Goal: Information Seeking & Learning: Compare options

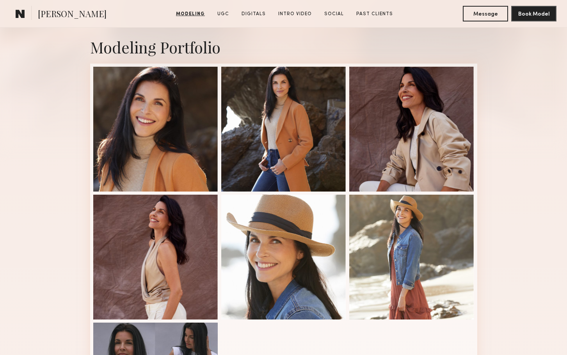
scroll to position [108, 0]
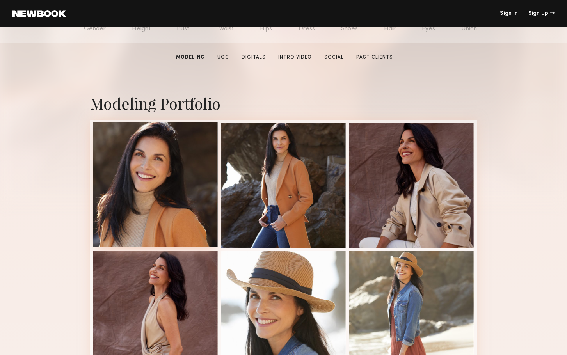
click at [175, 177] on div at bounding box center [155, 184] width 125 height 125
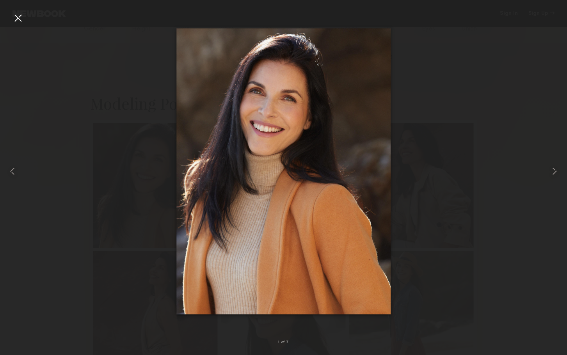
click at [91, 73] on div at bounding box center [283, 171] width 567 height 318
click at [18, 18] on div at bounding box center [18, 18] width 12 height 12
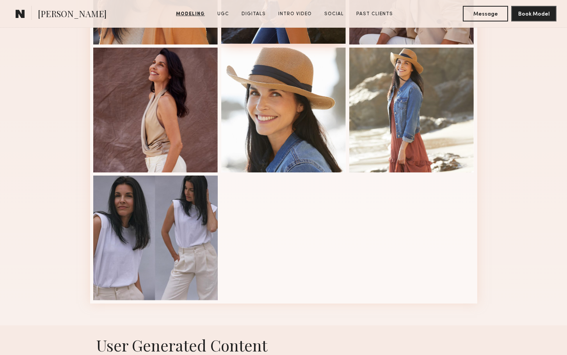
scroll to position [310, 0]
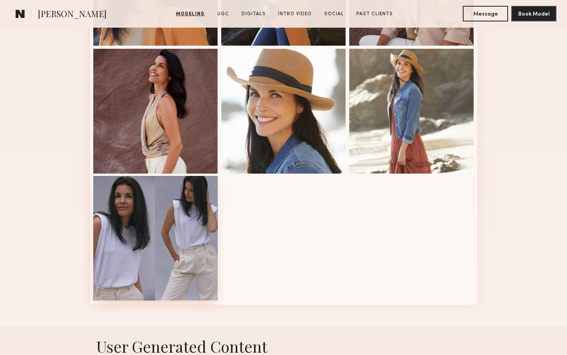
click at [133, 232] on div at bounding box center [155, 238] width 125 height 125
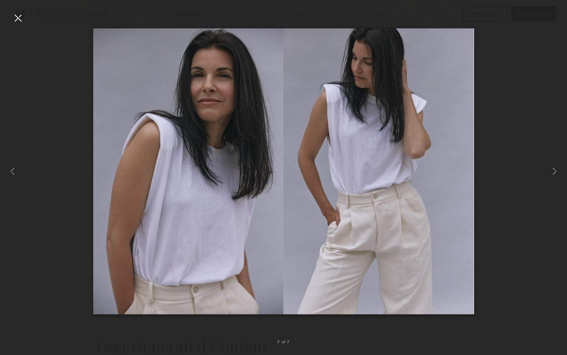
click at [26, 50] on div at bounding box center [283, 171] width 567 height 318
click at [20, 20] on div at bounding box center [18, 18] width 12 height 12
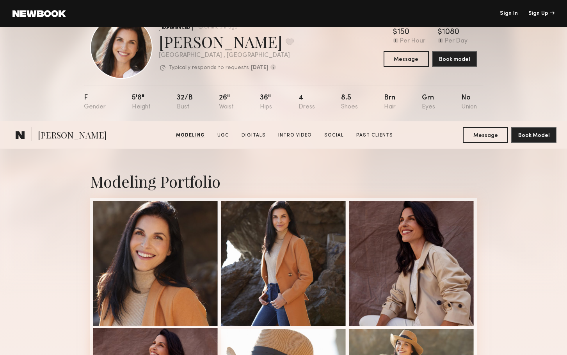
scroll to position [0, 0]
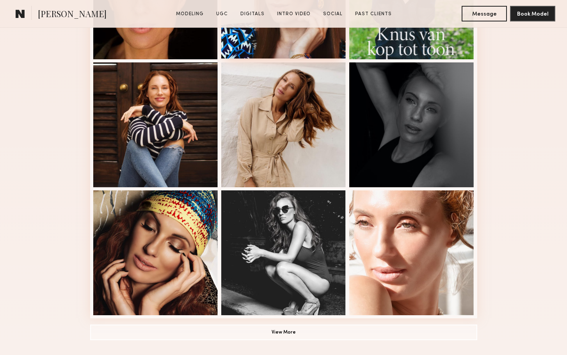
scroll to position [330, 0]
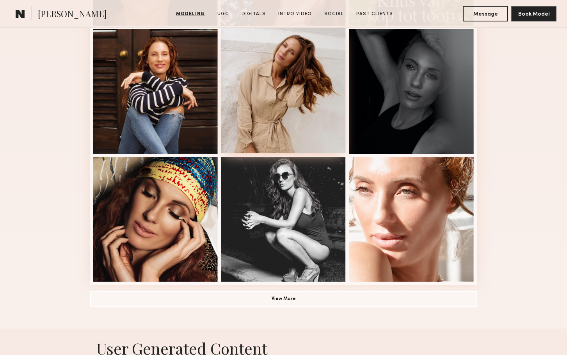
click at [285, 87] on div at bounding box center [283, 90] width 125 height 125
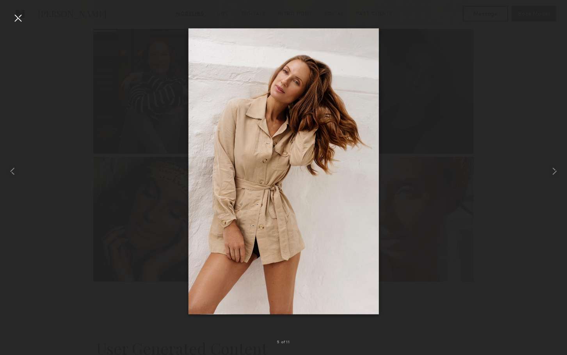
click at [513, 45] on div at bounding box center [283, 171] width 567 height 318
click at [16, 18] on div at bounding box center [18, 18] width 12 height 12
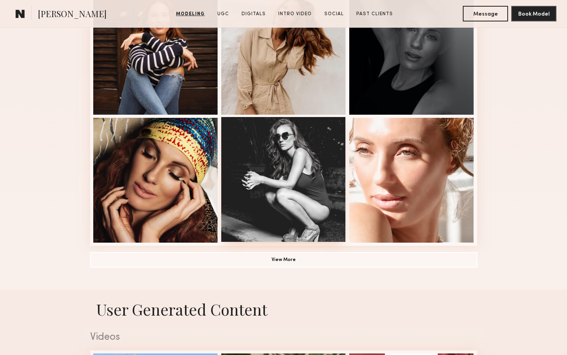
scroll to position [370, 0]
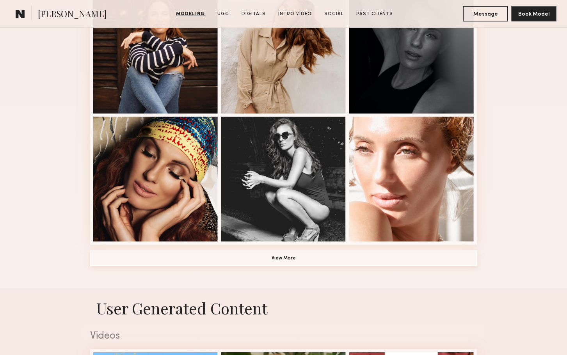
click at [283, 260] on button "View More" at bounding box center [283, 259] width 387 height 16
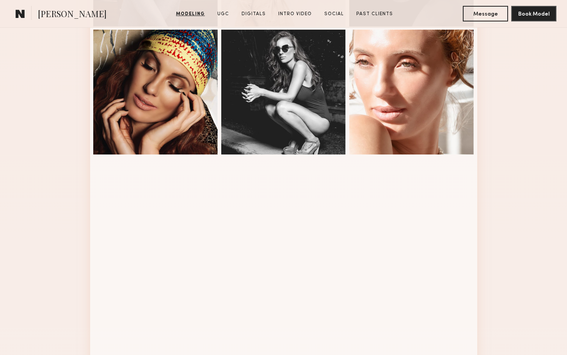
scroll to position [561, 0]
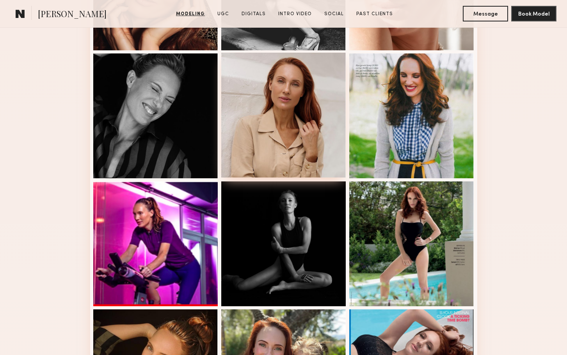
click at [293, 147] on div at bounding box center [283, 115] width 125 height 125
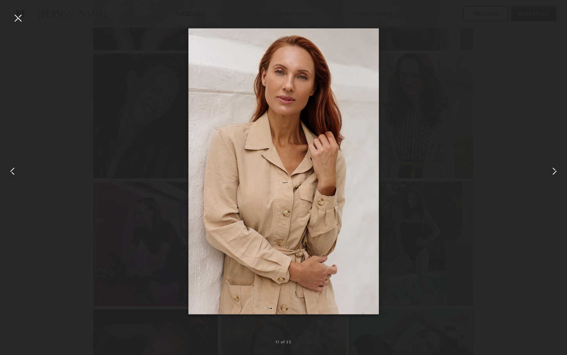
click at [475, 131] on div at bounding box center [283, 171] width 567 height 318
click at [17, 22] on div at bounding box center [18, 18] width 12 height 12
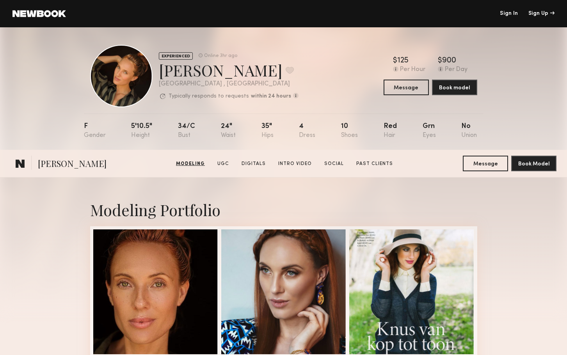
scroll to position [0, 0]
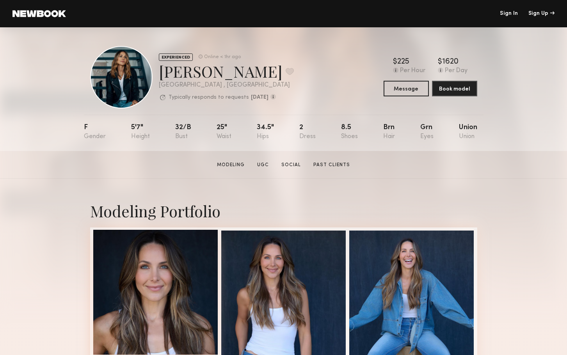
click at [161, 281] on div at bounding box center [155, 292] width 125 height 125
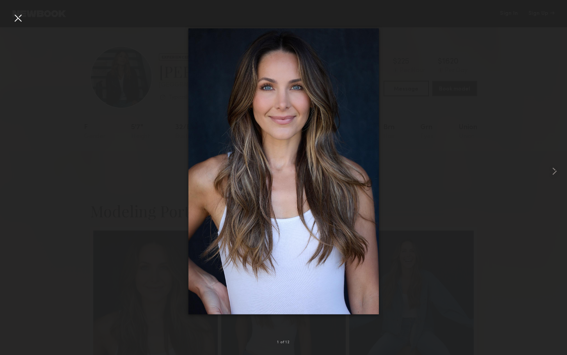
click at [528, 26] on div at bounding box center [283, 171] width 567 height 318
click at [18, 20] on div at bounding box center [18, 18] width 12 height 12
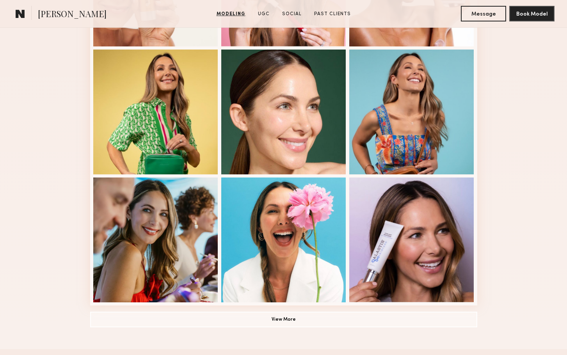
scroll to position [466, 0]
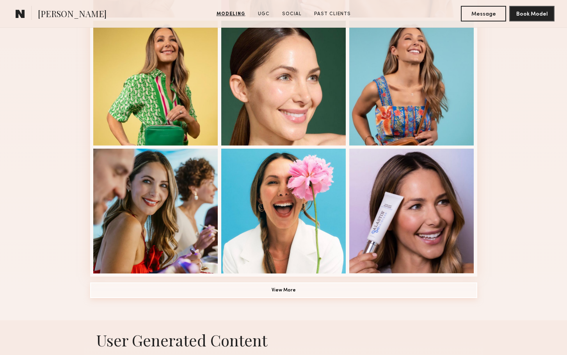
click at [271, 287] on button "View More" at bounding box center [283, 291] width 387 height 16
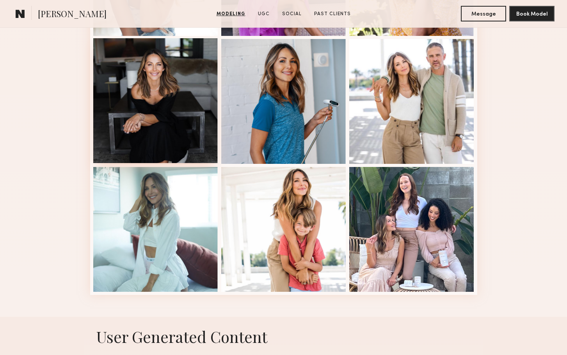
scroll to position [954, 0]
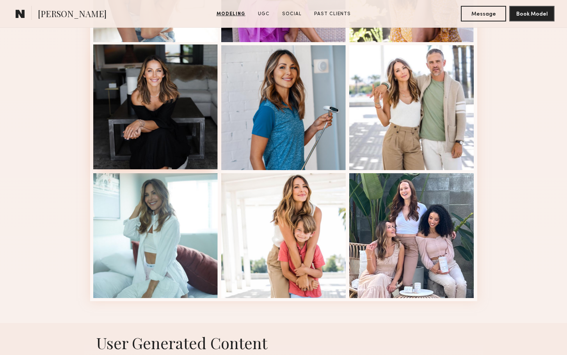
click at [161, 113] on div at bounding box center [155, 107] width 125 height 125
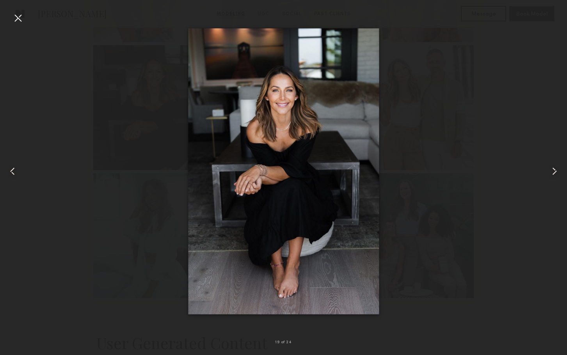
click at [20, 20] on div at bounding box center [18, 18] width 12 height 12
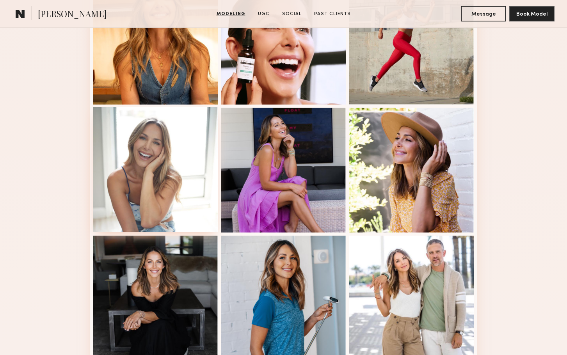
scroll to position [717, 0]
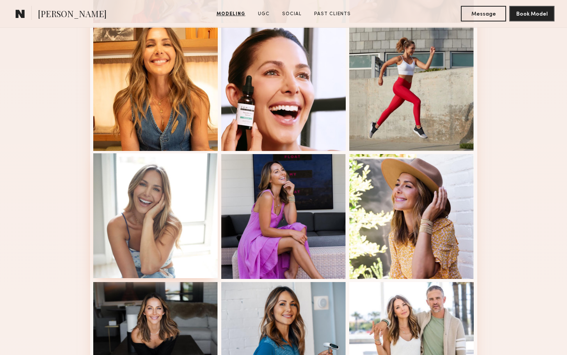
click at [158, 214] on div at bounding box center [155, 215] width 125 height 125
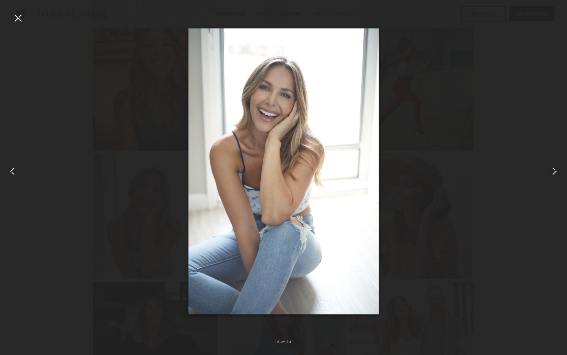
click at [19, 19] on div at bounding box center [18, 18] width 12 height 12
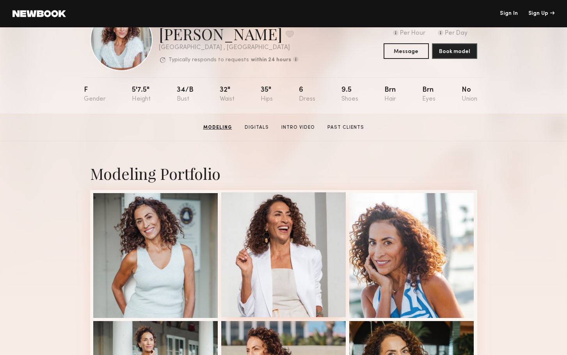
scroll to position [34, 0]
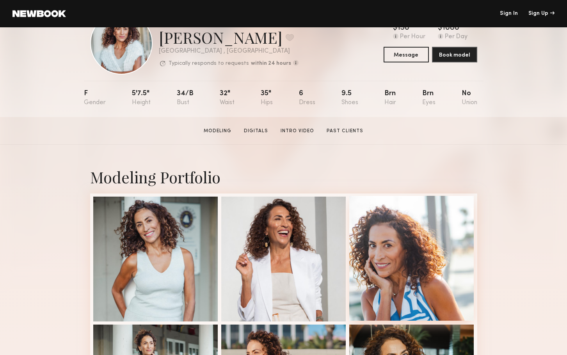
click at [399, 251] on div at bounding box center [411, 258] width 125 height 125
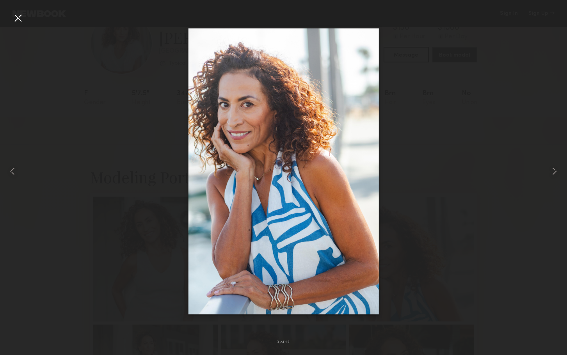
click at [506, 78] on div at bounding box center [283, 171] width 567 height 318
click at [20, 18] on div at bounding box center [18, 18] width 12 height 12
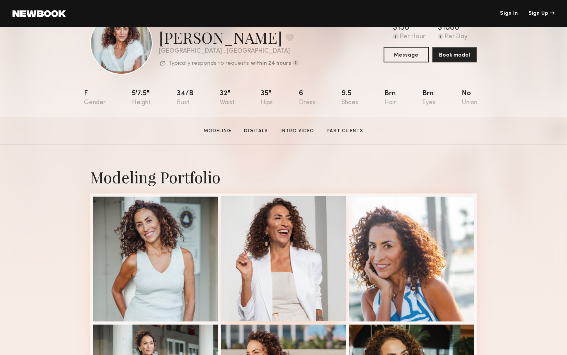
click at [288, 249] on div at bounding box center [283, 258] width 125 height 125
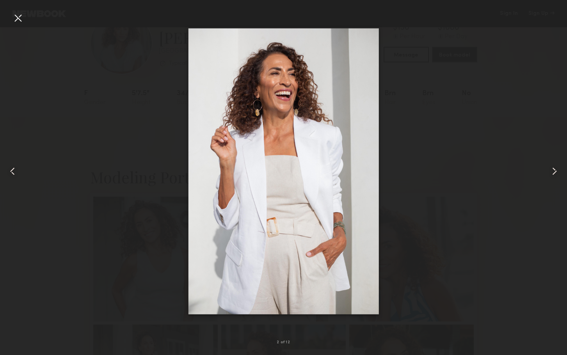
click at [520, 62] on div at bounding box center [283, 171] width 567 height 318
click at [21, 17] on div at bounding box center [18, 18] width 12 height 12
